Goal: Transaction & Acquisition: Purchase product/service

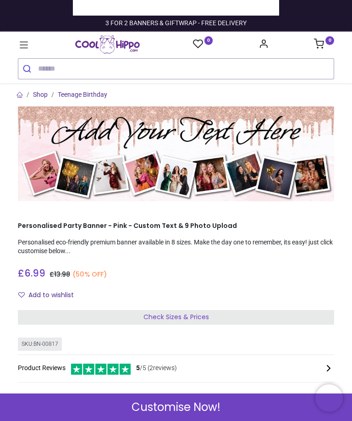
click at [210, 317] on div "Check Sizes & Prices" at bounding box center [176, 317] width 316 height 15
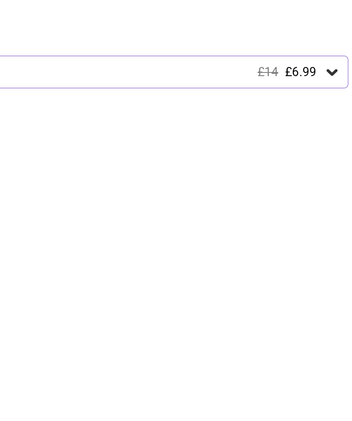
click at [82, 123] on img at bounding box center [65, 181] width 117 height 117
click at [68, 123] on img at bounding box center [65, 181] width 117 height 117
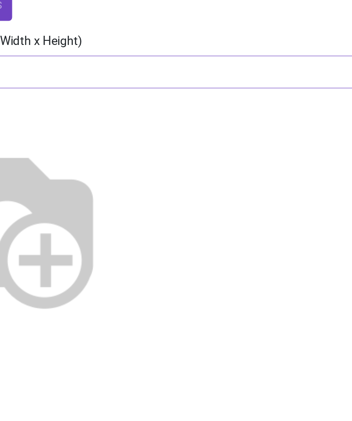
click at [111, 123] on img at bounding box center [65, 181] width 117 height 117
click at [125, 175] on img at bounding box center [65, 181] width 117 height 117
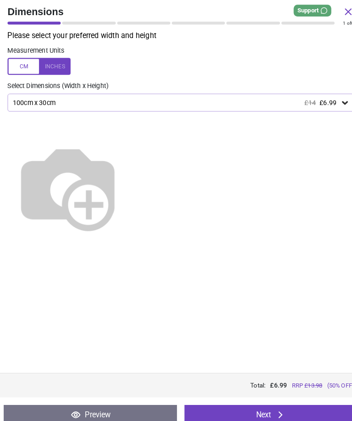
click at [336, 100] on icon at bounding box center [335, 100] width 5 height 3
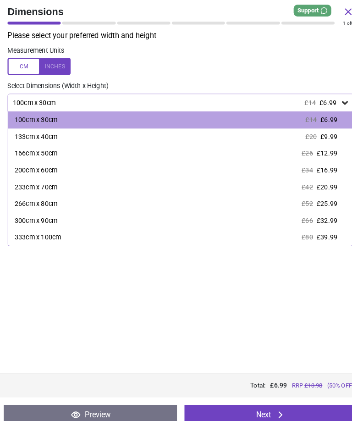
click at [44, 165] on div "200cm x 60cm" at bounding box center [35, 165] width 42 height 9
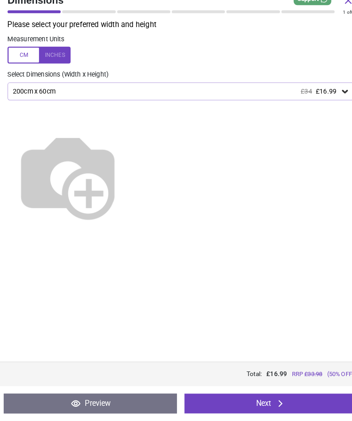
click at [275, 398] on icon at bounding box center [273, 403] width 11 height 11
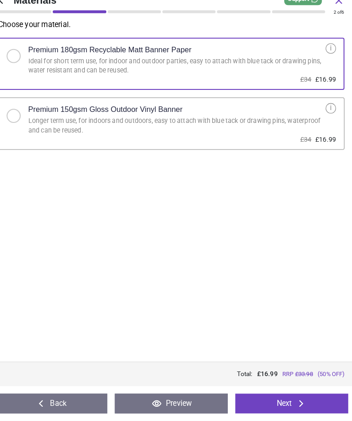
click at [296, 402] on button "Next" at bounding box center [293, 403] width 110 height 19
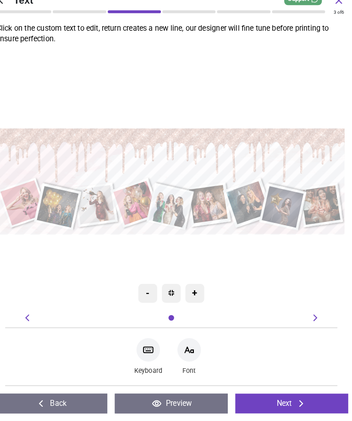
click at [294, 146] on textarea at bounding box center [176, 160] width 330 height 39
type textarea "*"
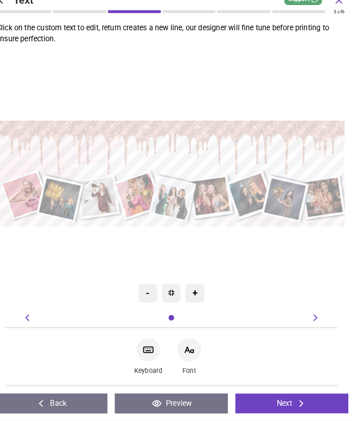
click at [286, 243] on div ".cls-1 { filter: url(#drop-shadow-3); } .cls-1, .cls-2, .cls-3, .cls-4, .cls-5,…" at bounding box center [178, 179] width 347 height 259
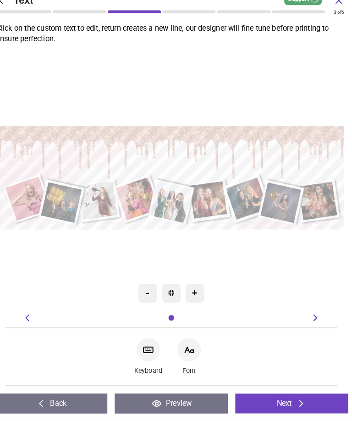
click at [144, 287] on div "-" at bounding box center [153, 296] width 18 height 18
click at [191, 287] on div "+" at bounding box center [199, 296] width 18 height 18
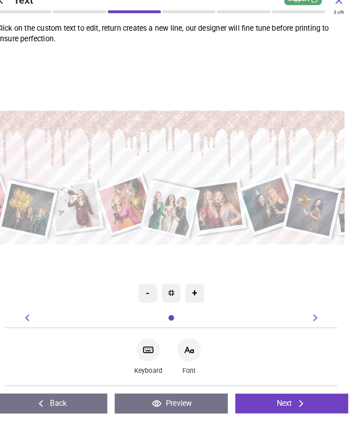
click at [144, 287] on div "-" at bounding box center [153, 296] width 18 height 18
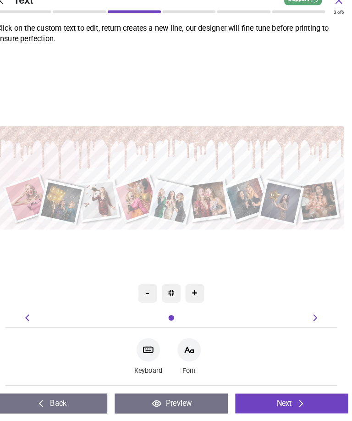
click at [263, 148] on textarea "**********" at bounding box center [176, 158] width 320 height 33
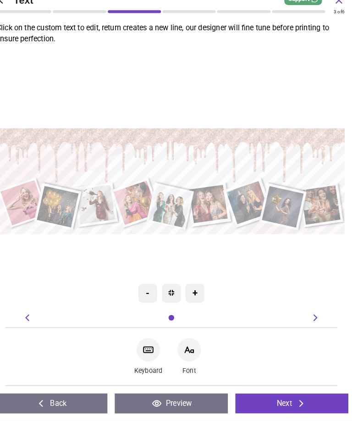
type textarea "**"
type textarea "*"
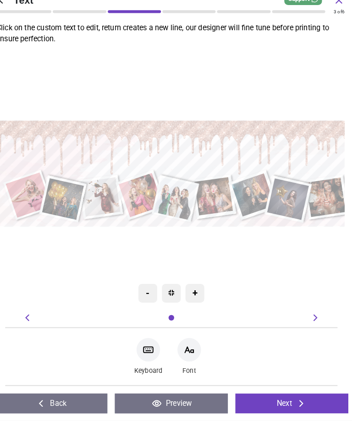
type textarea "**********"
click at [272, 251] on div ".cls-1 { filter: url(#drop-shadow-3); } .cls-1, .cls-2, .cls-3, .cls-4, .cls-5,…" at bounding box center [180, 179] width 347 height 259
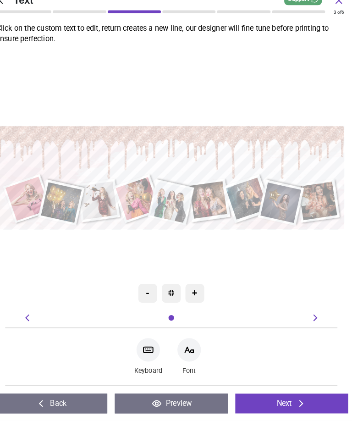
click at [188, 346] on icon at bounding box center [193, 351] width 11 height 11
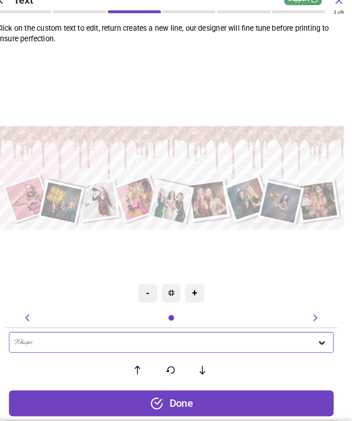
click at [204, 367] on icon at bounding box center [206, 371] width 5 height 8
click at [199, 367] on icon at bounding box center [206, 371] width 14 height 9
click at [197, 365] on button at bounding box center [206, 371] width 19 height 19
click at [199, 367] on icon at bounding box center [206, 371] width 14 height 9
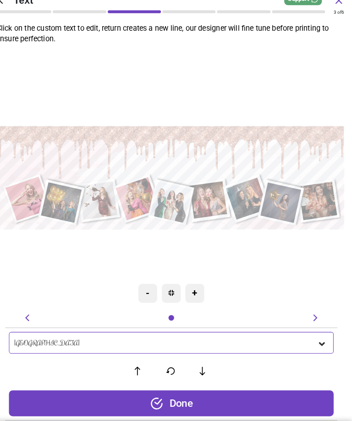
click at [204, 368] on icon at bounding box center [206, 372] width 5 height 8
click at [197, 367] on button at bounding box center [206, 371] width 19 height 19
click at [203, 367] on icon at bounding box center [206, 371] width 14 height 9
click at [200, 365] on button at bounding box center [206, 371] width 19 height 19
click at [199, 367] on icon at bounding box center [206, 371] width 14 height 9
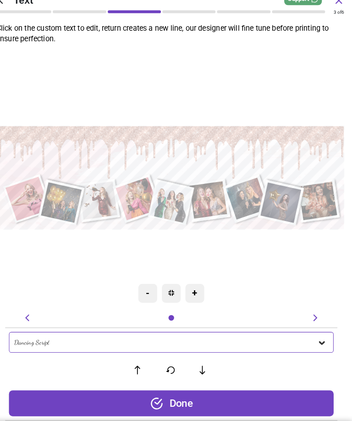
click at [199, 367] on icon at bounding box center [206, 371] width 14 height 9
click at [276, 396] on div "Done" at bounding box center [176, 403] width 317 height 25
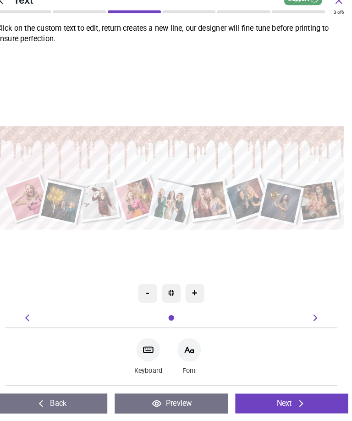
click at [293, 406] on div "Back Preview Back Next Next" at bounding box center [176, 404] width 352 height 34
click at [301, 400] on icon at bounding box center [303, 403] width 4 height 6
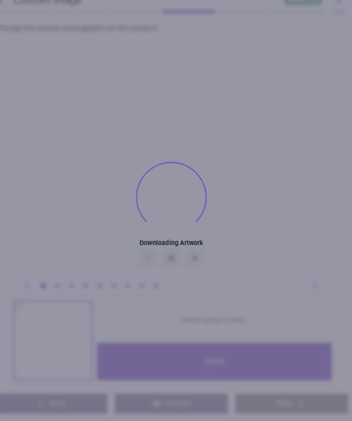
type textarea "**********"
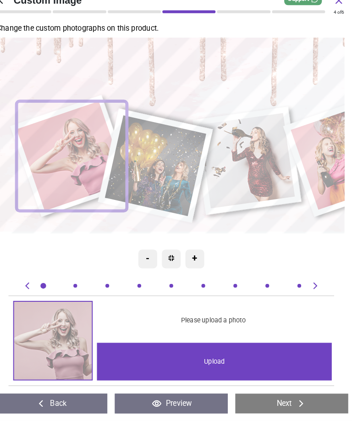
click at [210, 355] on div "Upload" at bounding box center [218, 363] width 229 height 37
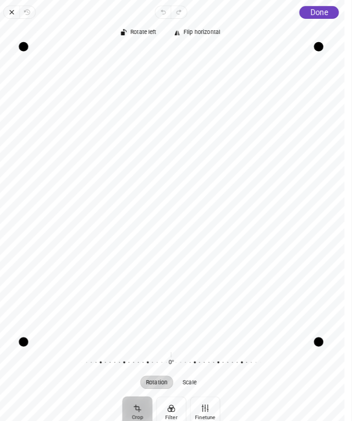
click at [314, 10] on span "Done" at bounding box center [320, 12] width 17 height 9
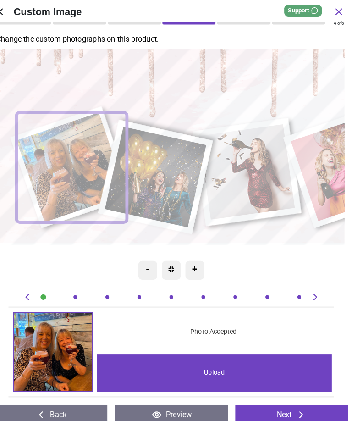
click at [236, 363] on div "Upload" at bounding box center [218, 363] width 229 height 37
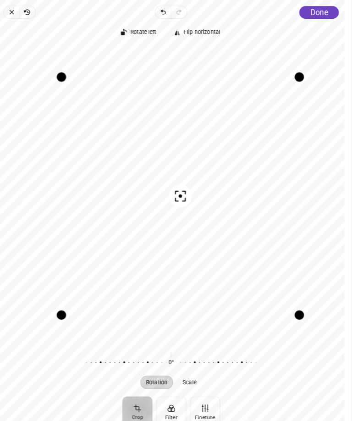
click at [315, 11] on span "Done" at bounding box center [320, 12] width 17 height 9
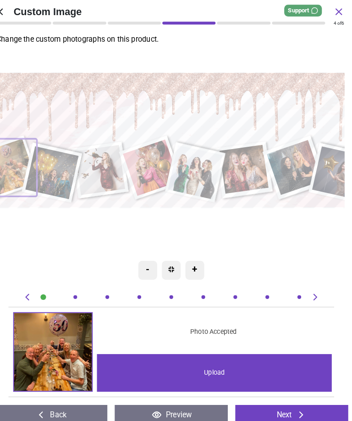
click at [334, 12] on icon at bounding box center [339, 11] width 11 height 11
